Goal: Task Accomplishment & Management: Manage account settings

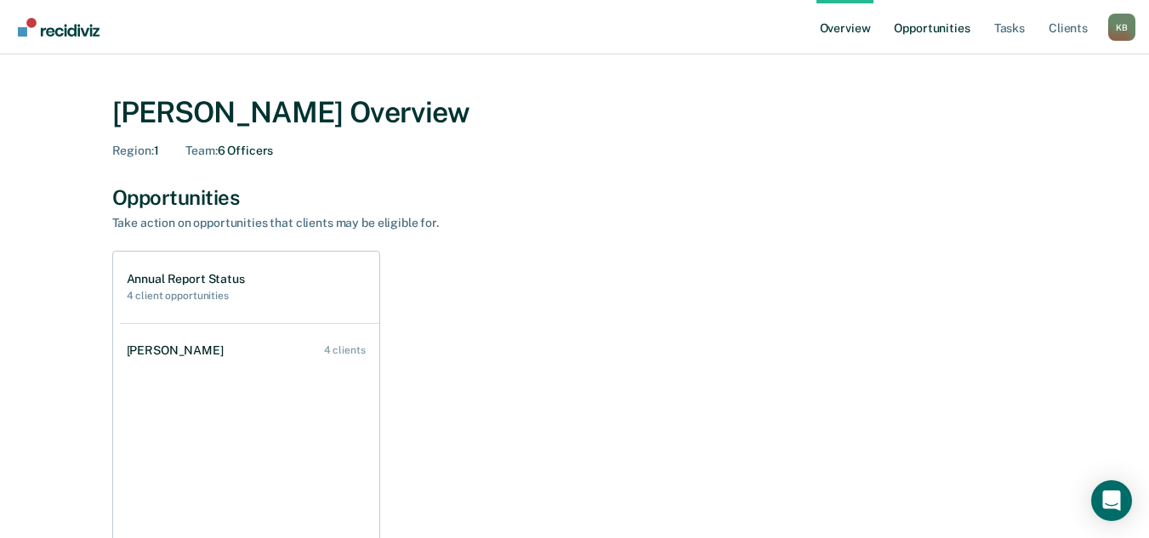
click at [936, 31] on link "Opportunities" at bounding box center [932, 27] width 83 height 54
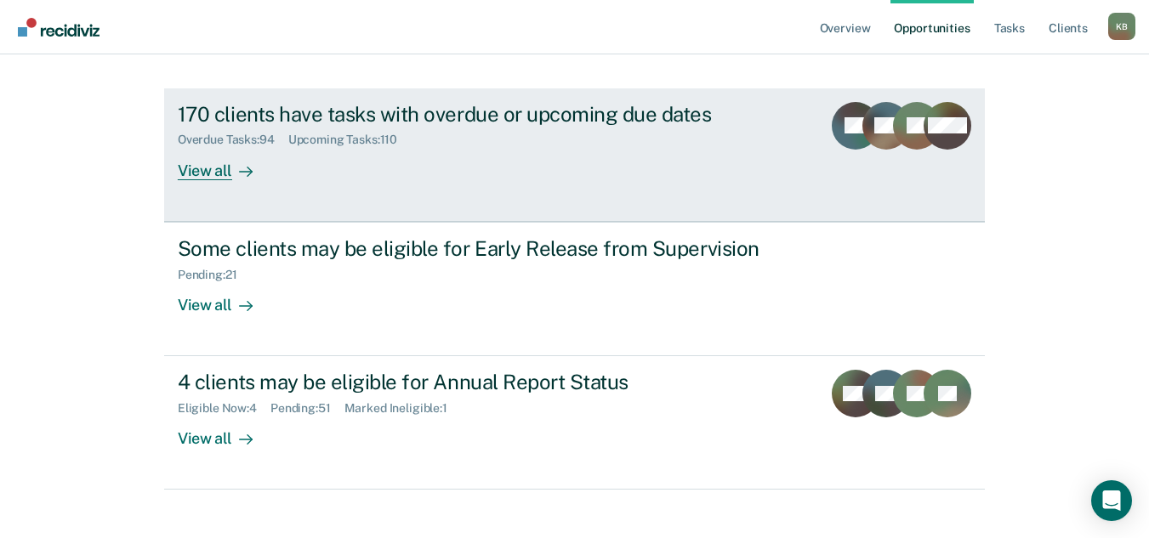
scroll to position [217, 0]
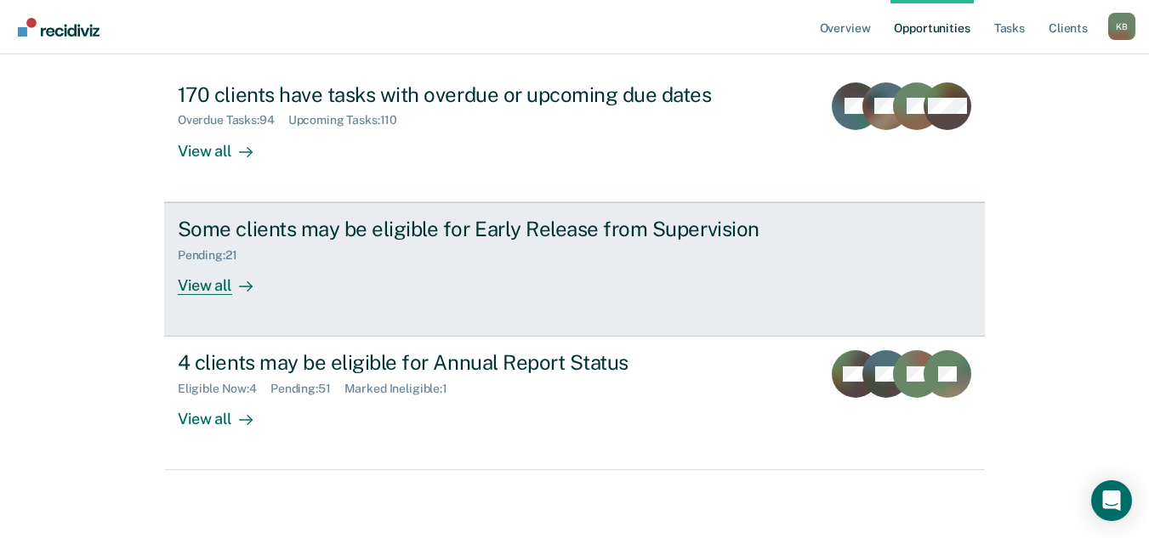
click at [195, 283] on div "View all" at bounding box center [225, 278] width 95 height 33
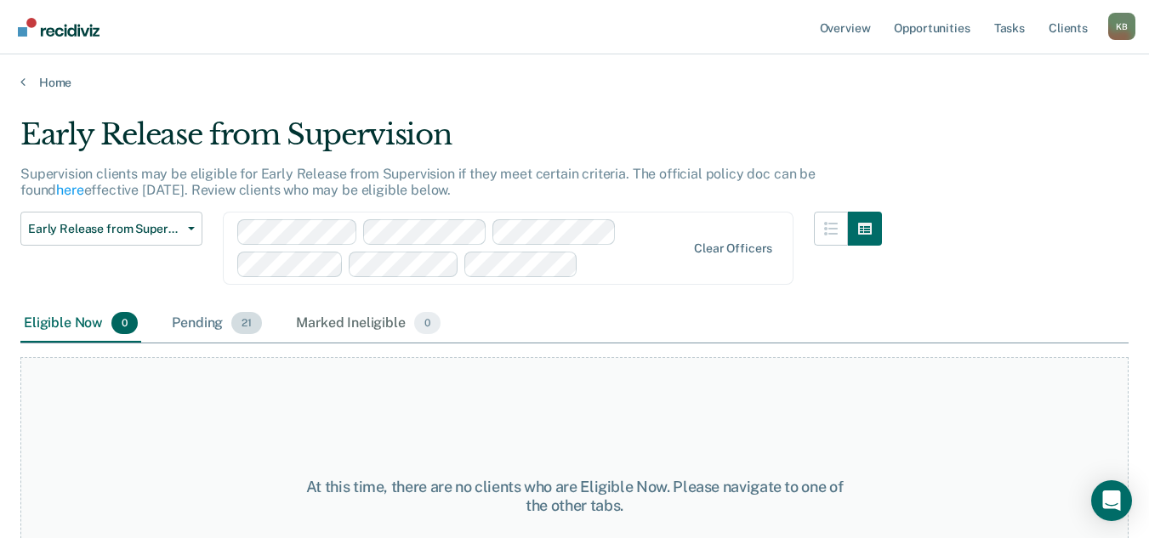
click at [202, 318] on div "Pending 21" at bounding box center [216, 323] width 97 height 37
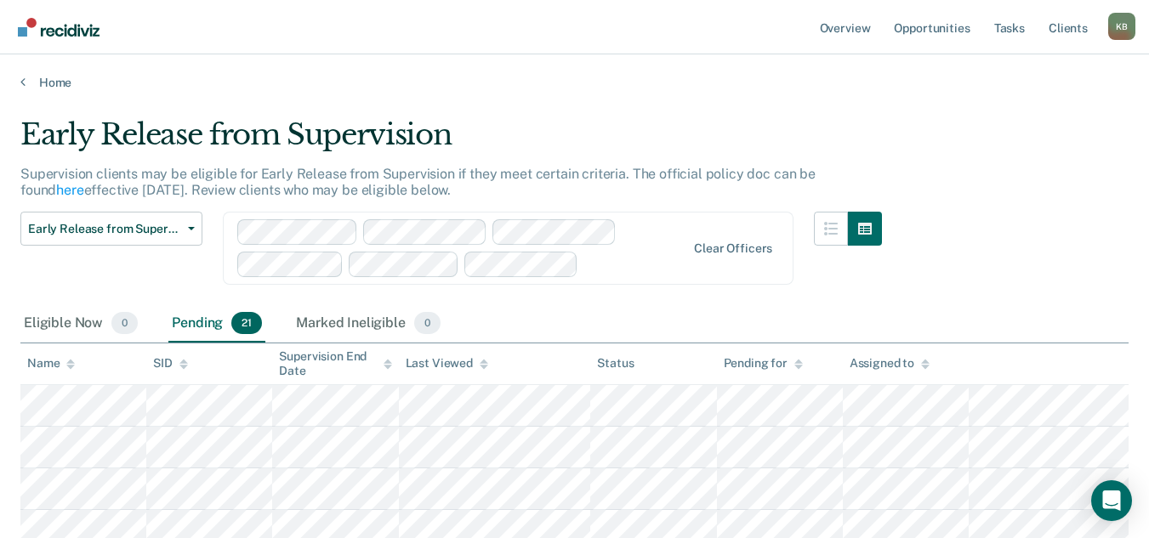
click at [482, 365] on icon at bounding box center [484, 364] width 9 height 11
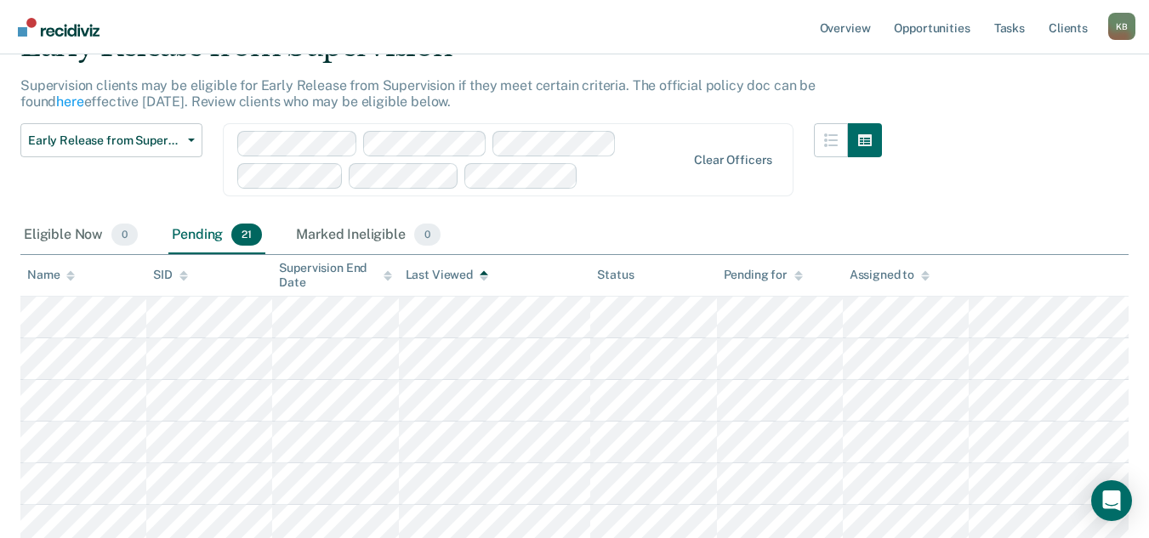
scroll to position [85, 0]
